Goal: Find specific page/section: Find specific page/section

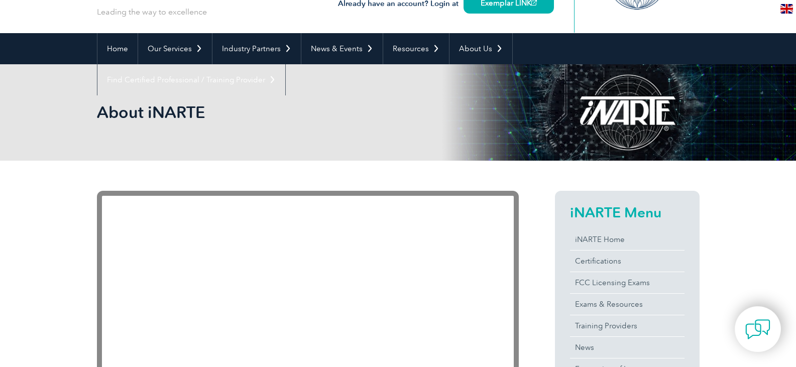
scroll to position [50, 0]
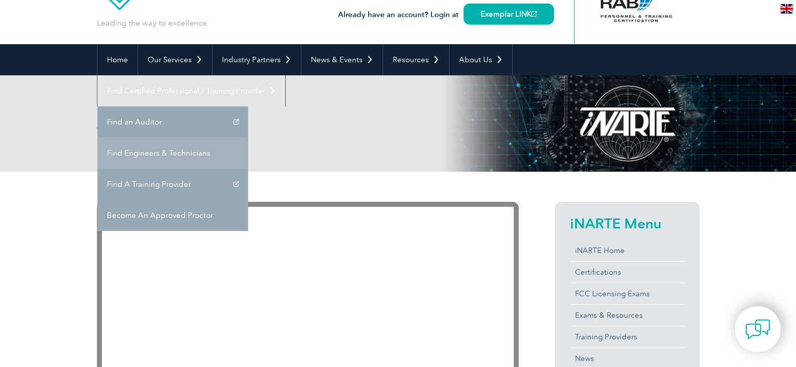
click at [248, 138] on link "Find Engineers & Technicians" at bounding box center [172, 153] width 151 height 31
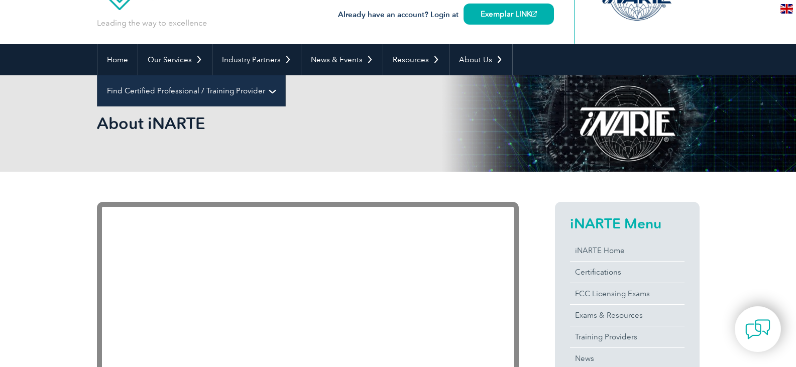
scroll to position [50, 0]
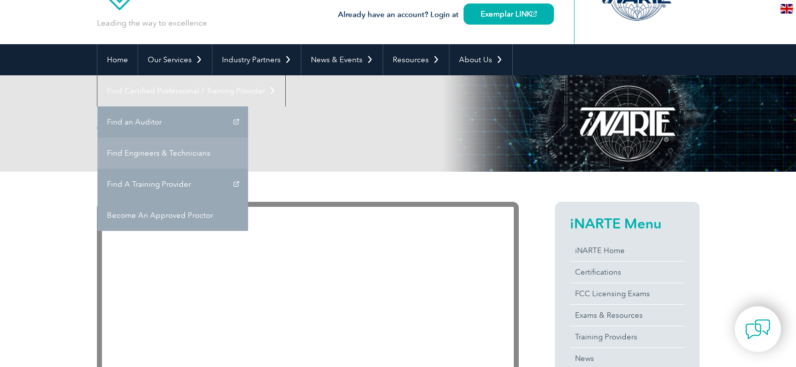
click at [248, 138] on link "Find Engineers & Technicians" at bounding box center [172, 153] width 151 height 31
